Goal: Information Seeking & Learning: Find specific fact

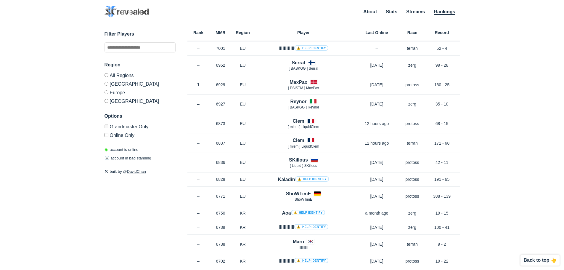
click at [507, 131] on div "✕ Filter Players Region All Regions [GEOGRAPHIC_DATA] [GEOGRAPHIC_DATA] [GEOGRA…" at bounding box center [282, 139] width 552 height 232
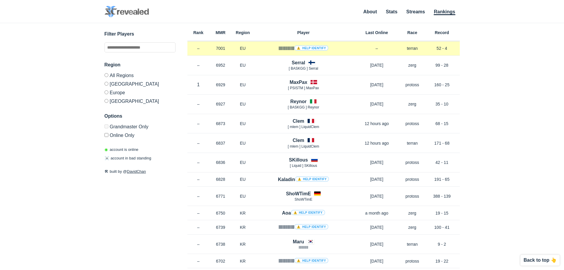
click at [306, 50] on link "⚠️ Help identify" at bounding box center [311, 47] width 34 height 5
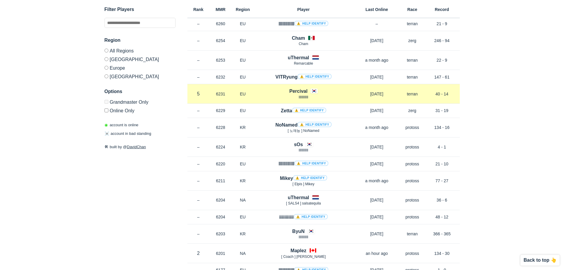
scroll to position [1303, 0]
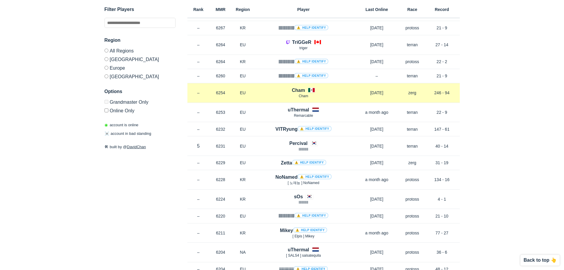
drag, startPoint x: 308, startPoint y: 97, endPoint x: 308, endPoint y: 90, distance: 7.1
click at [308, 97] on p "Cham" at bounding box center [303, 96] width 99 height 5
click at [300, 89] on h4 "Cham" at bounding box center [298, 90] width 13 height 7
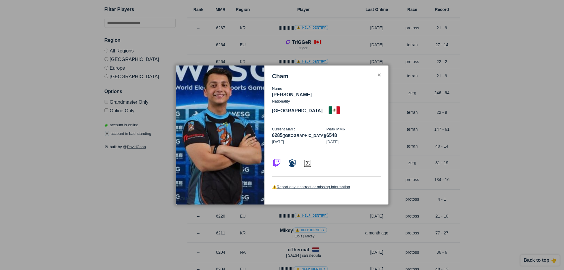
click at [275, 159] on img at bounding box center [276, 162] width 9 height 9
click at [293, 158] on img at bounding box center [292, 162] width 9 height 9
click at [419, 118] on div at bounding box center [282, 135] width 564 height 270
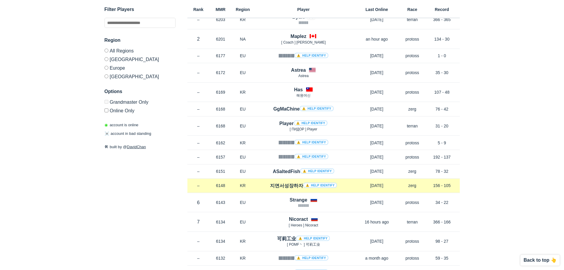
scroll to position [1569, 0]
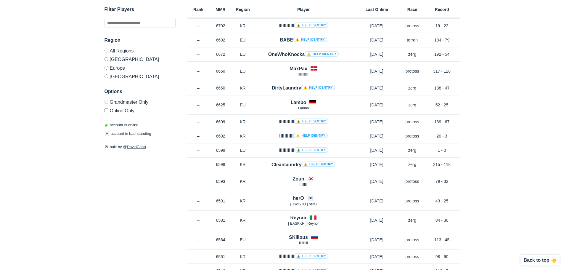
drag, startPoint x: 491, startPoint y: 37, endPoint x: 465, endPoint y: 19, distance: 31.6
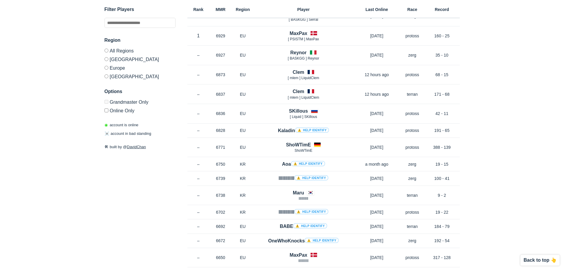
click at [410, 6] on div "Rank MMR Region Player Last Online Race Record" at bounding box center [323, 9] width 272 height 18
click at [413, 11] on h6 "Race" at bounding box center [413, 9] width 24 height 4
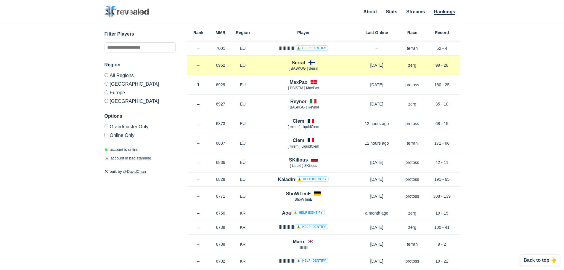
drag, startPoint x: 502, startPoint y: 157, endPoint x: 457, endPoint y: 61, distance: 105.7
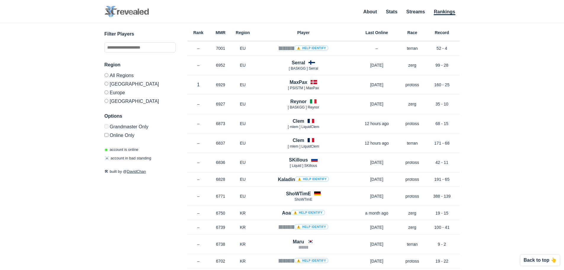
click at [415, 33] on h6 "Race" at bounding box center [413, 32] width 24 height 4
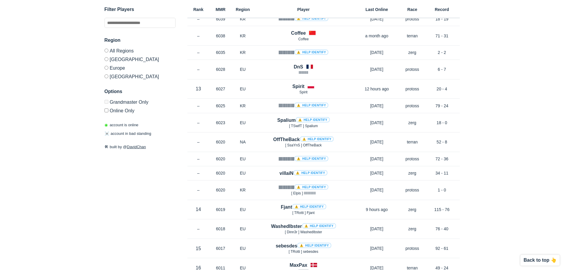
drag, startPoint x: 477, startPoint y: 43, endPoint x: 463, endPoint y: 203, distance: 160.8
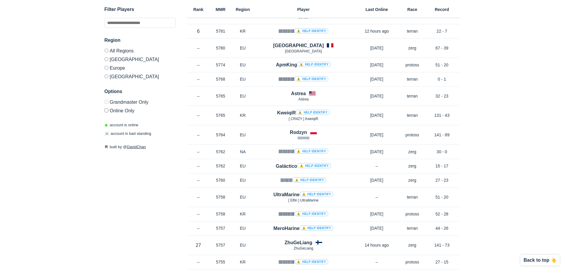
drag, startPoint x: 476, startPoint y: 83, endPoint x: 468, endPoint y: 247, distance: 163.9
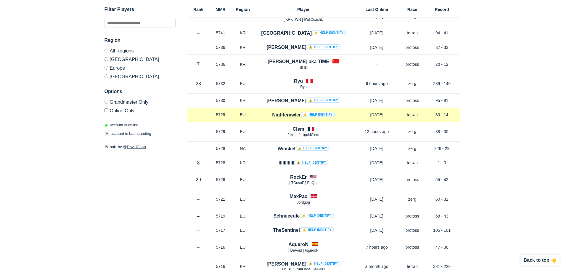
scroll to position [4697, 0]
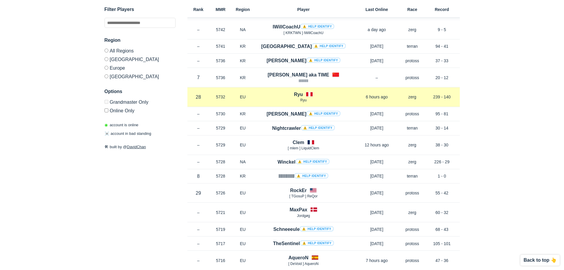
click at [298, 92] on h4 "Ryu" at bounding box center [298, 94] width 9 height 7
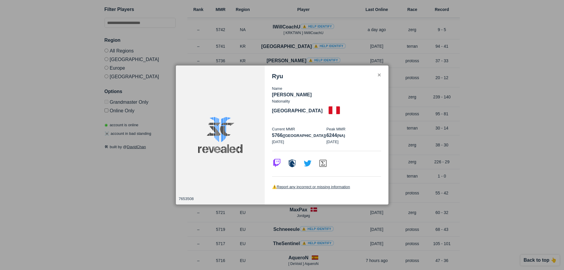
click at [277, 159] on img at bounding box center [276, 162] width 9 height 9
